Goal: Transaction & Acquisition: Book appointment/travel/reservation

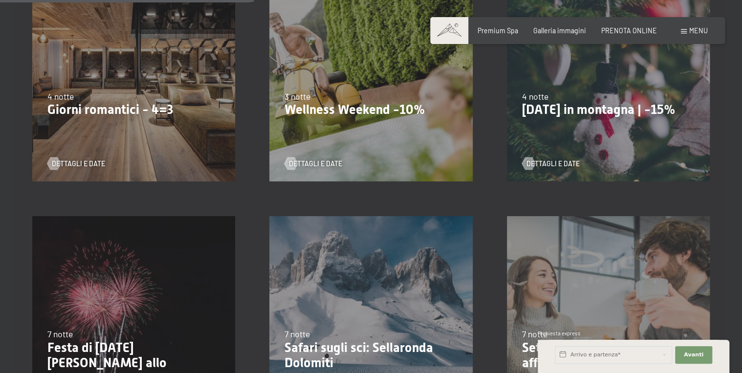
scroll to position [651, 0]
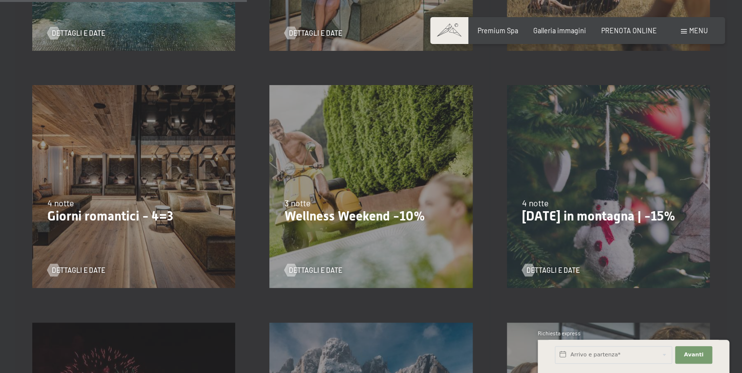
click at [159, 239] on div "9/11/2025-5/12/2025 8/12/2025-19/12/2025 11/1/2026-23/1/2026 8/3/2026-27/3/2026…" at bounding box center [133, 186] width 237 height 237
click at [88, 273] on span "Dettagli e Date" at bounding box center [88, 270] width 53 height 10
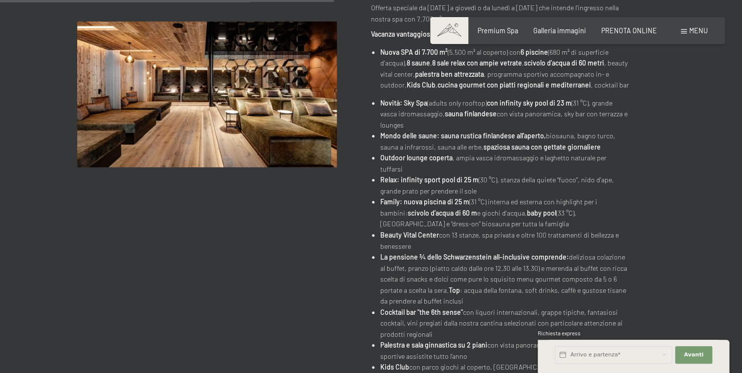
scroll to position [65, 0]
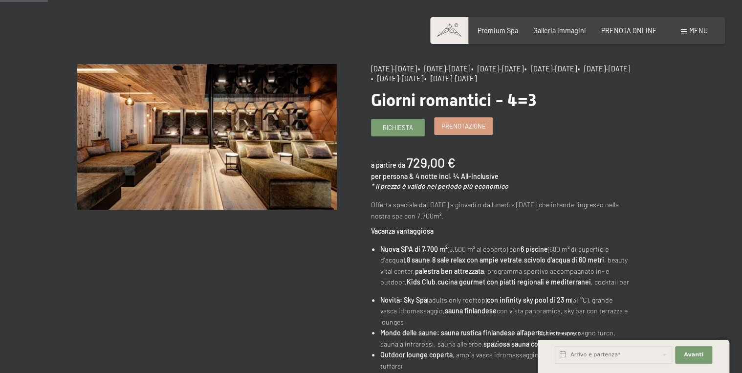
click at [471, 129] on span "Prenotazione" at bounding box center [463, 126] width 44 height 9
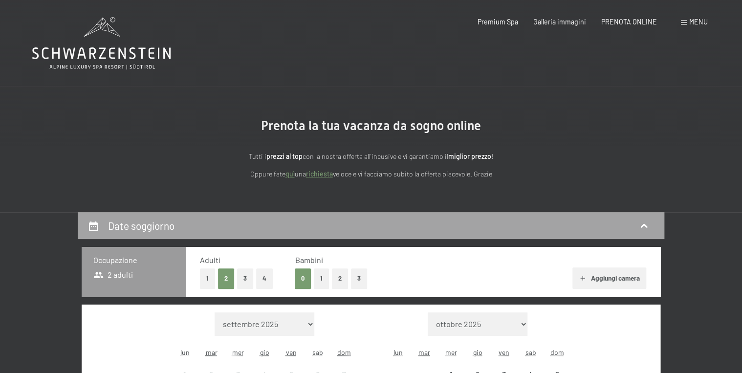
select select "2025-11-01"
select select "2025-12-01"
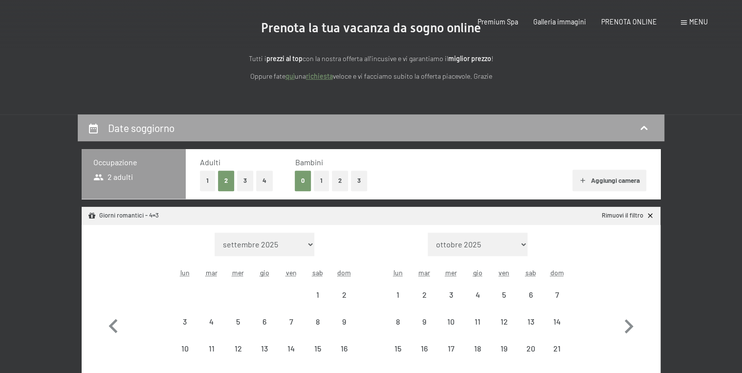
select select "2025-11-01"
select select "2025-12-01"
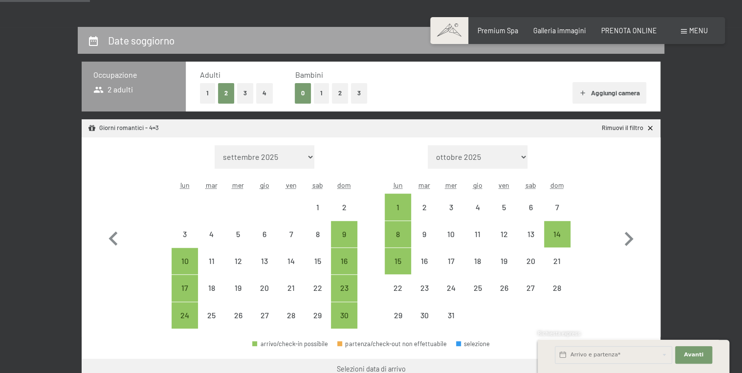
scroll to position [260, 0]
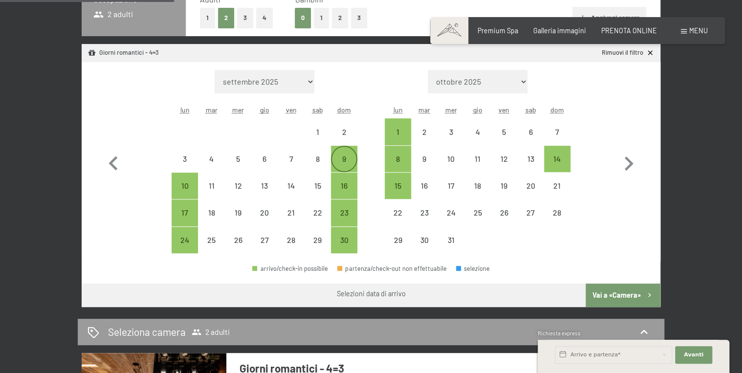
click at [348, 165] on div "9" at bounding box center [344, 167] width 24 height 24
select select "2025-11-01"
select select "2025-12-01"
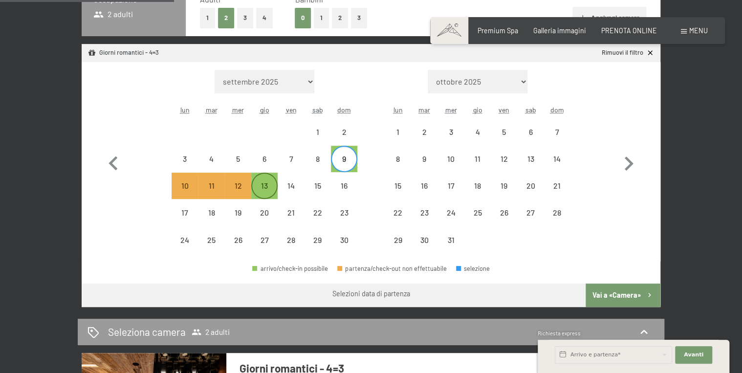
click at [270, 188] on div "13" at bounding box center [264, 194] width 24 height 24
select select "2025-11-01"
select select "2025-12-01"
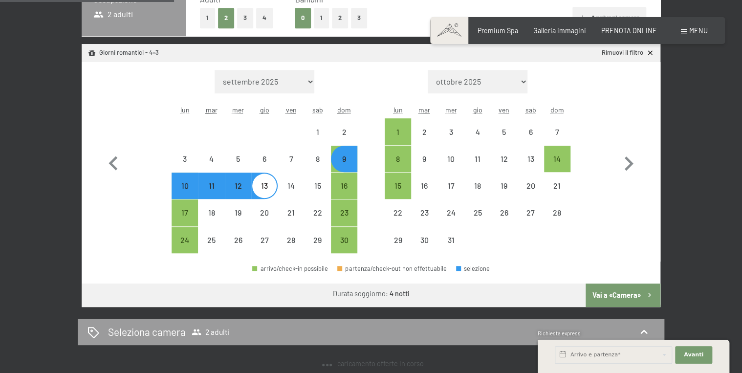
select select "2025-11-01"
select select "2025-12-01"
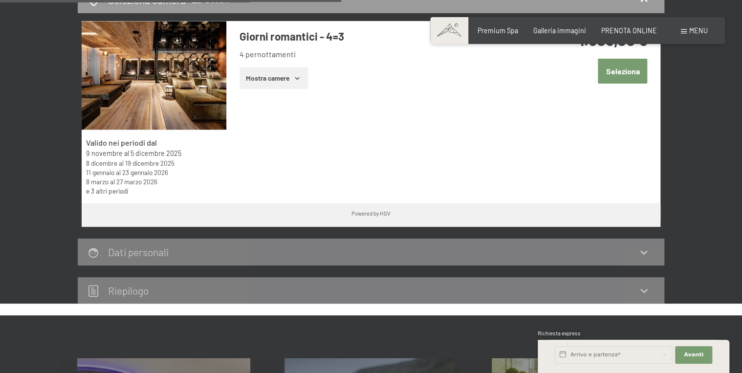
scroll to position [521, 0]
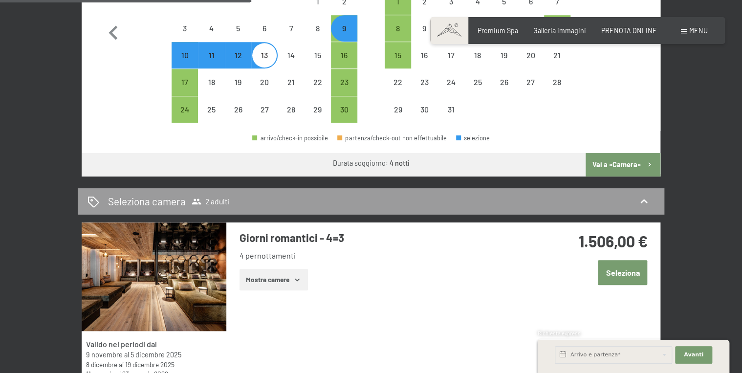
click at [616, 160] on button "Vai a «Camera»" at bounding box center [622, 164] width 75 height 23
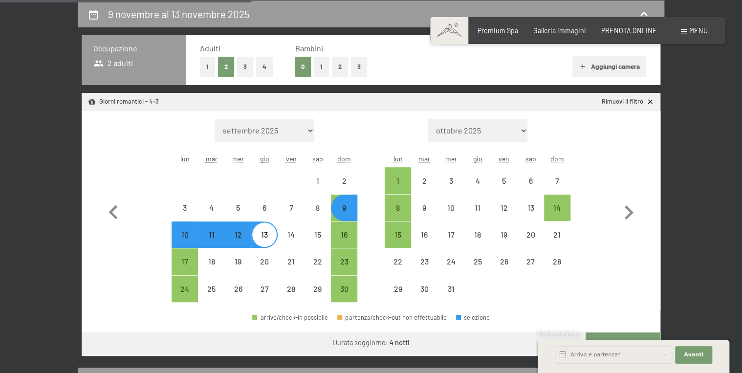
select select "2025-11-01"
select select "2025-12-01"
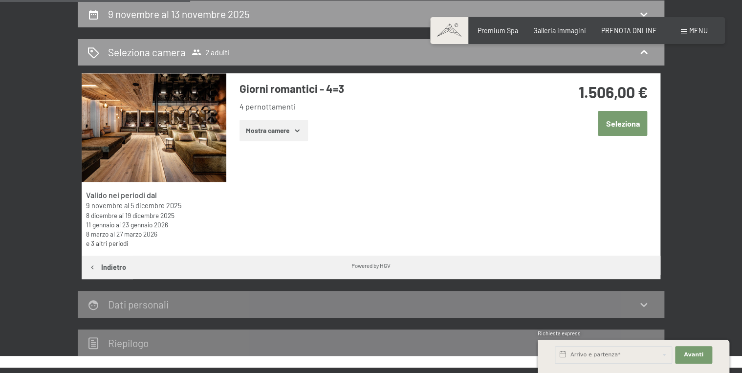
click at [285, 130] on button "Mostra camere" at bounding box center [273, 130] width 68 height 21
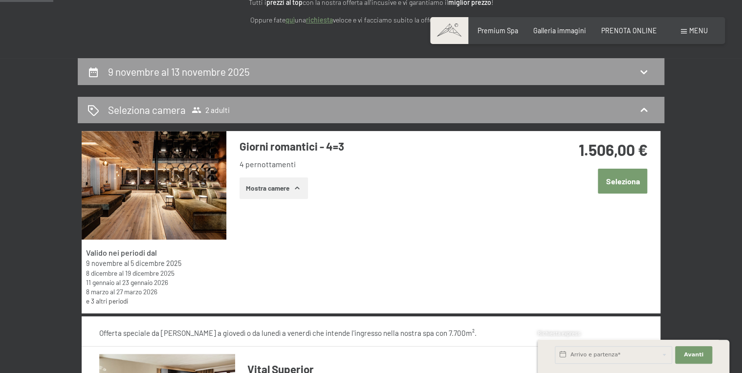
scroll to position [147, 0]
